Goal: Find specific page/section: Find specific page/section

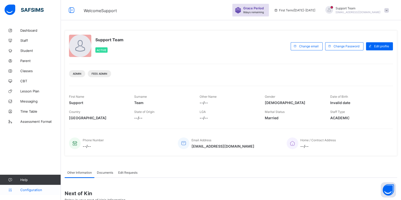
click at [26, 189] on span "Configuration" at bounding box center [40, 190] width 40 height 4
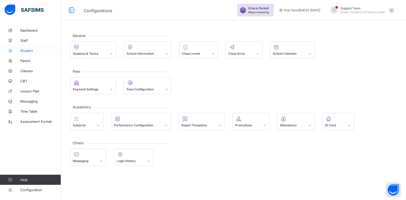
click at [27, 52] on span "Student" at bounding box center [40, 51] width 41 height 4
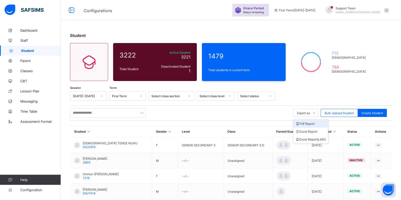
click at [302, 126] on li "Pdf Report" at bounding box center [310, 124] width 35 height 8
